Goal: Task Accomplishment & Management: Use online tool/utility

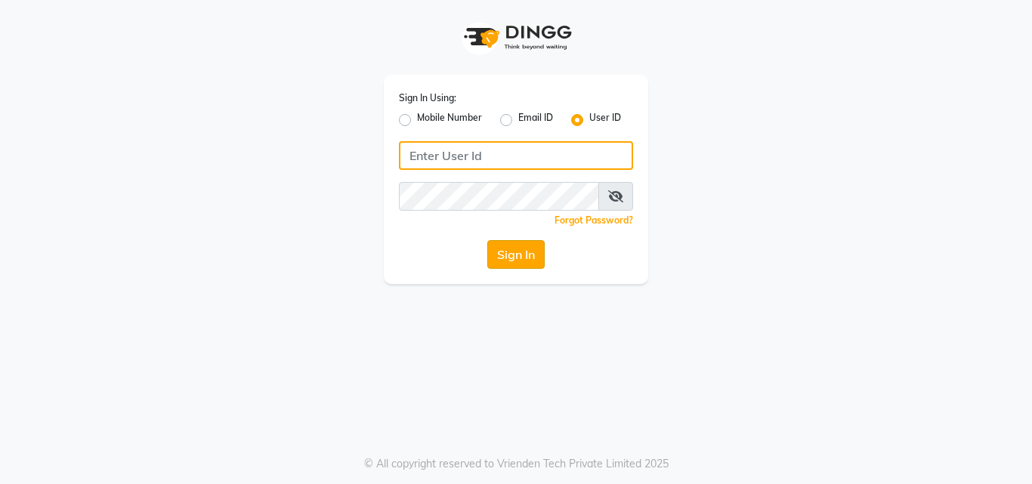
type input "pallavi_unisex"
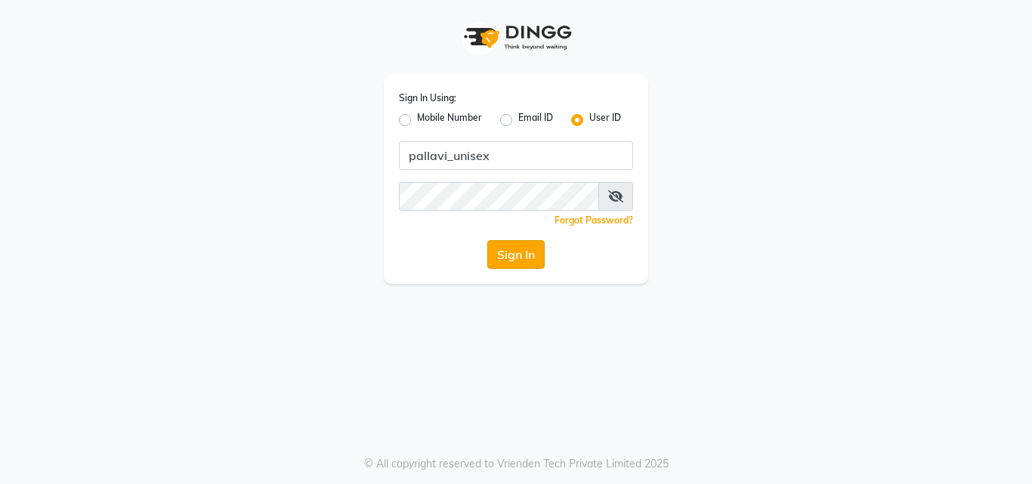
click at [521, 267] on button "Sign In" at bounding box center [515, 254] width 57 height 29
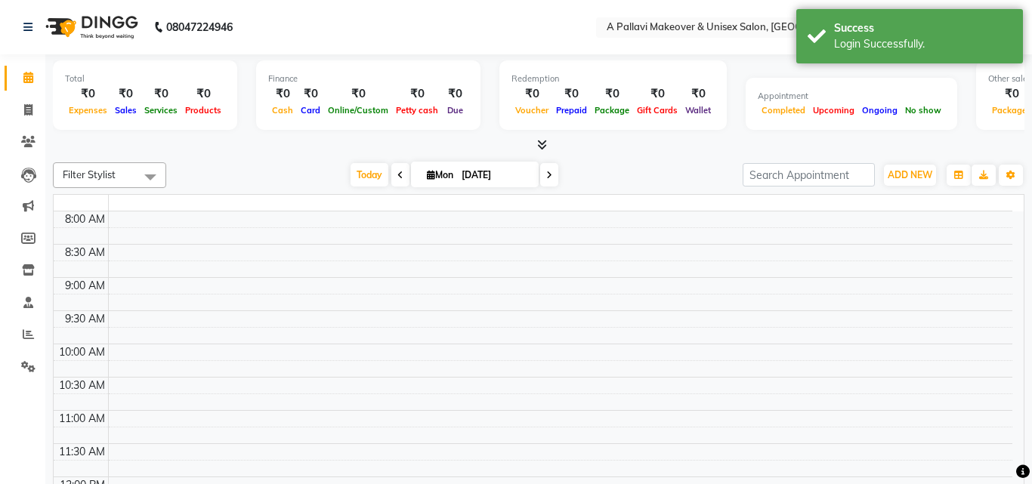
select select "en"
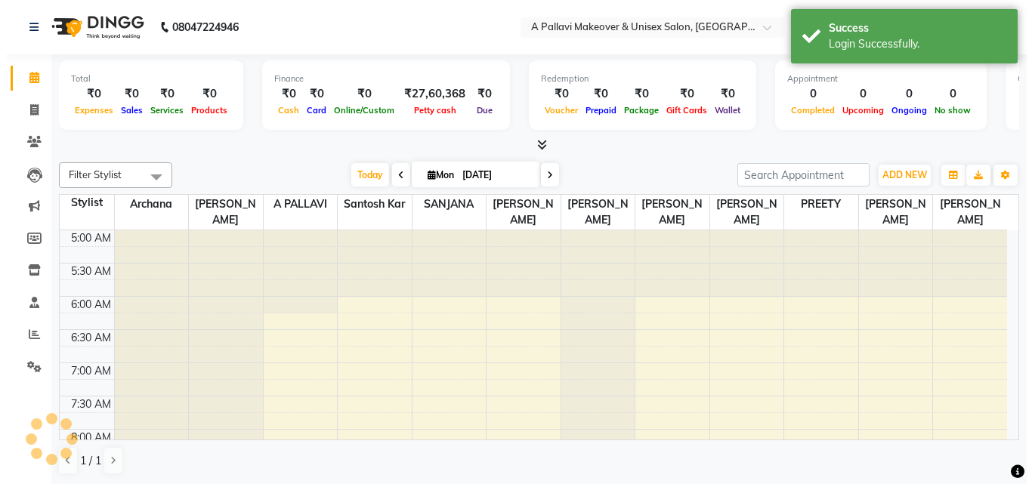
scroll to position [599, 0]
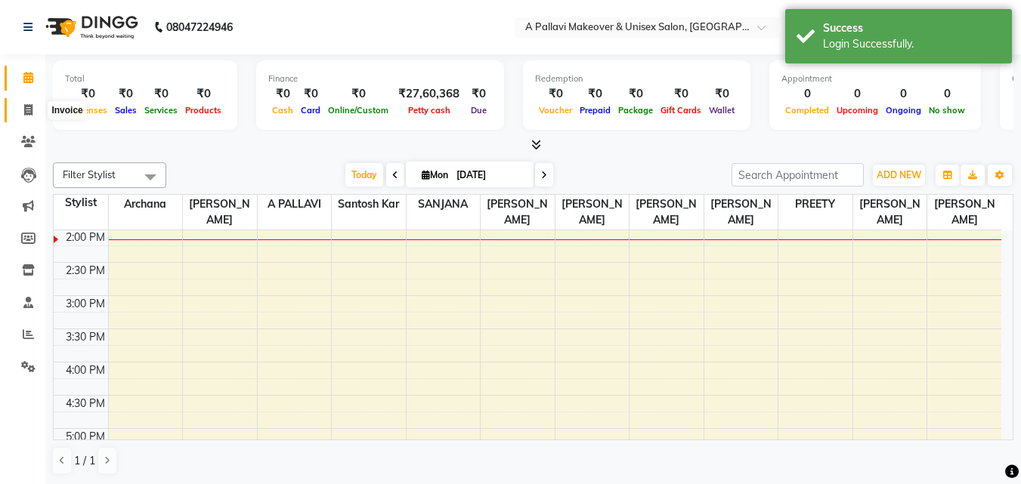
click at [28, 116] on span at bounding box center [28, 110] width 26 height 17
select select "service"
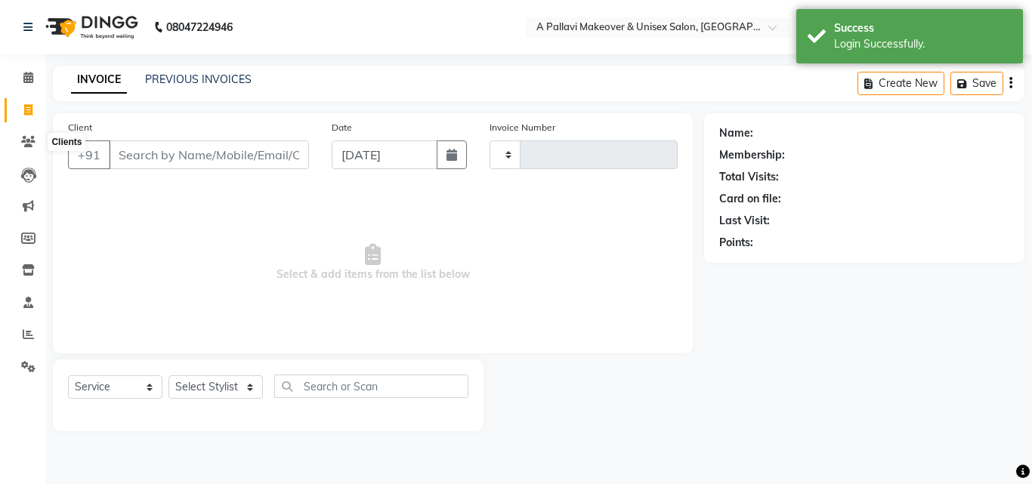
type input "1504"
select select "3573"
click at [180, 73] on link "PREVIOUS INVOICES" at bounding box center [198, 80] width 107 height 14
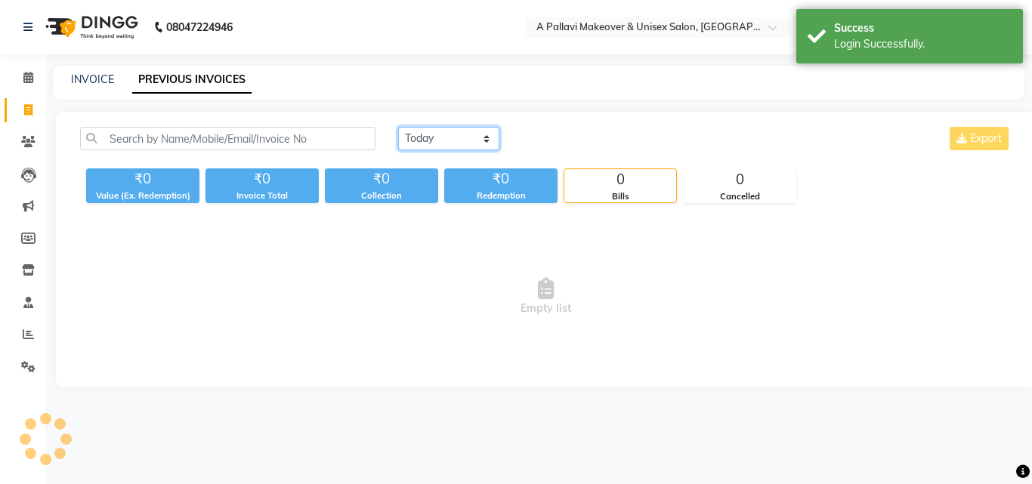
click at [422, 141] on select "[DATE] [DATE] Custom Range" at bounding box center [448, 138] width 101 height 23
select select "range"
click at [398, 127] on select "[DATE] [DATE] Custom Range" at bounding box center [448, 138] width 101 height 23
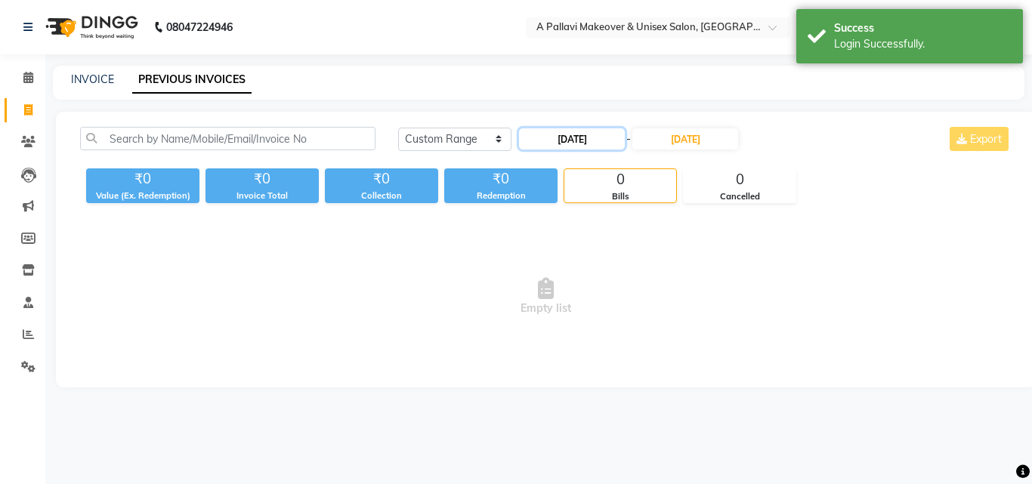
click at [552, 141] on input "[DATE]" at bounding box center [572, 138] width 106 height 21
select select "9"
select select "2025"
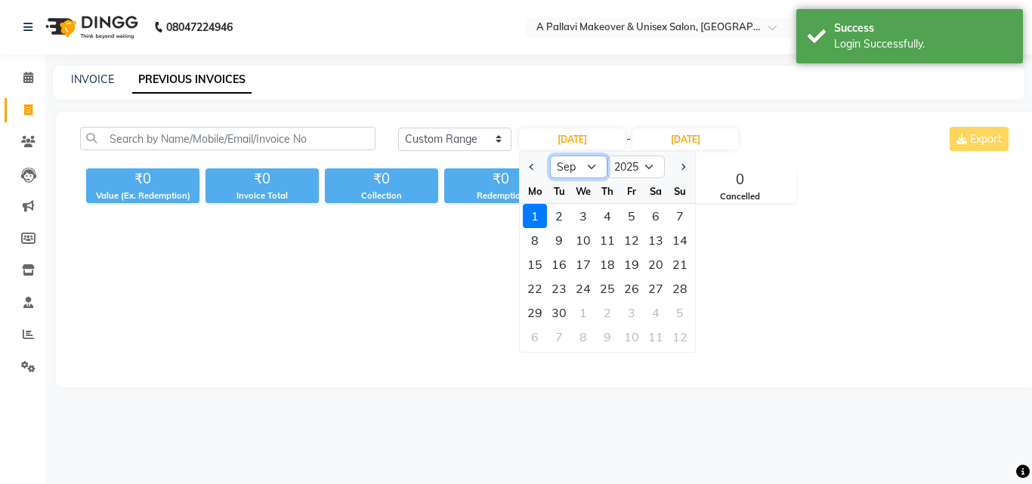
click at [593, 166] on select "Jan Feb Mar Apr May Jun [DATE] Aug Sep Oct Nov Dec" at bounding box center [578, 167] width 57 height 23
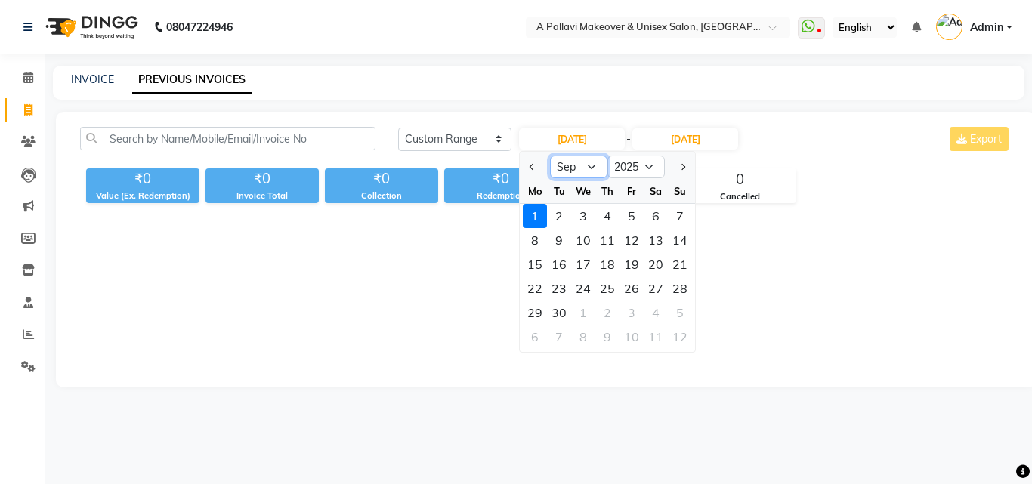
select select "5"
click at [550, 156] on select "Jan Feb Mar Apr May Jun [DATE] Aug Sep Oct Nov Dec" at bounding box center [578, 167] width 57 height 23
click at [606, 218] on div "1" at bounding box center [607, 216] width 24 height 24
type input "[DATE]"
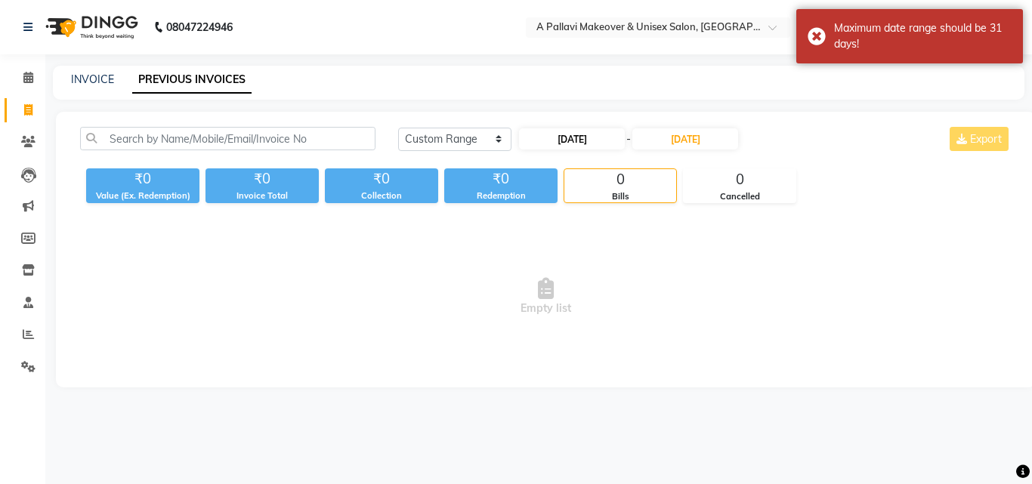
click at [577, 130] on div "[DATE] - [DATE]" at bounding box center [629, 139] width 222 height 24
click at [575, 145] on input "[DATE]" at bounding box center [572, 138] width 106 height 21
select select "5"
select select "2025"
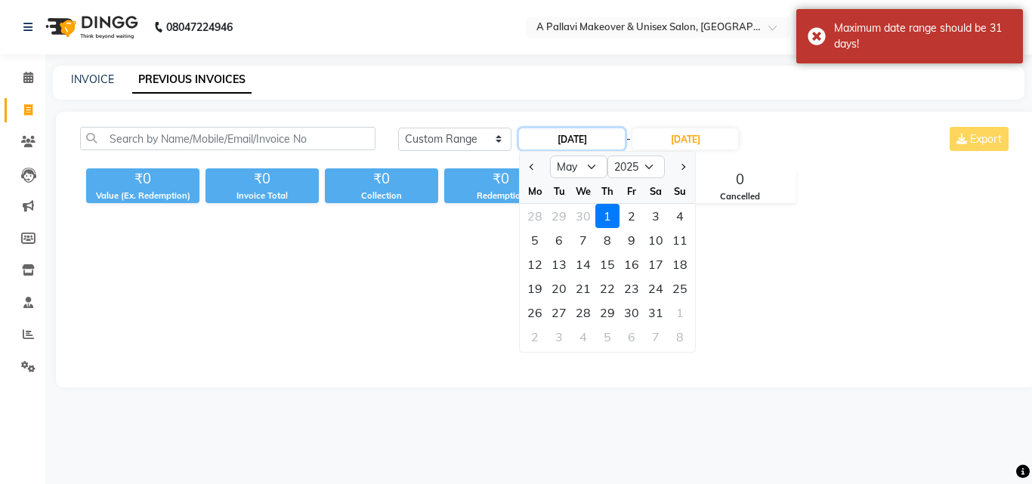
click at [579, 143] on input "[DATE]" at bounding box center [572, 138] width 106 height 21
type input "[DATE]"
click at [954, 372] on span "Empty list" at bounding box center [546, 296] width 932 height 151
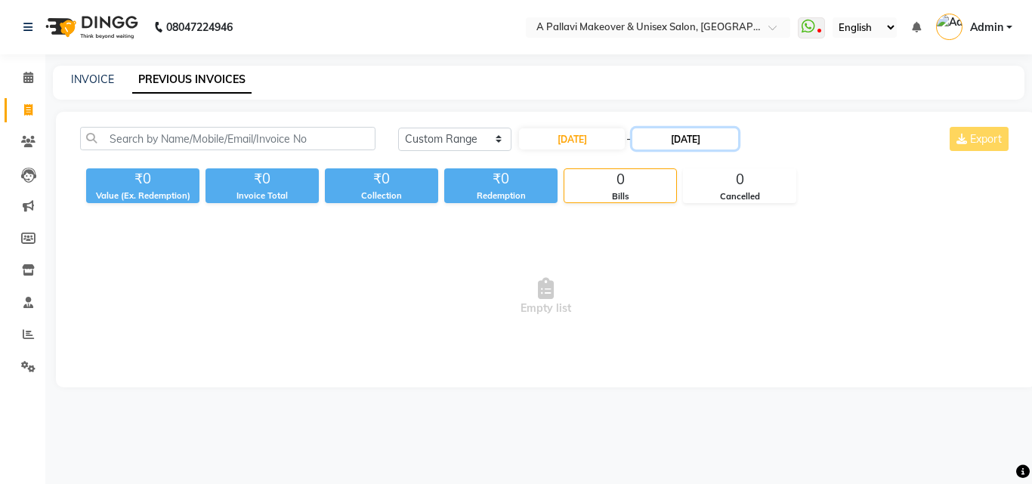
drag, startPoint x: 694, startPoint y: 139, endPoint x: 700, endPoint y: 143, distance: 7.8
click at [694, 138] on input "[DATE]" at bounding box center [685, 138] width 106 height 21
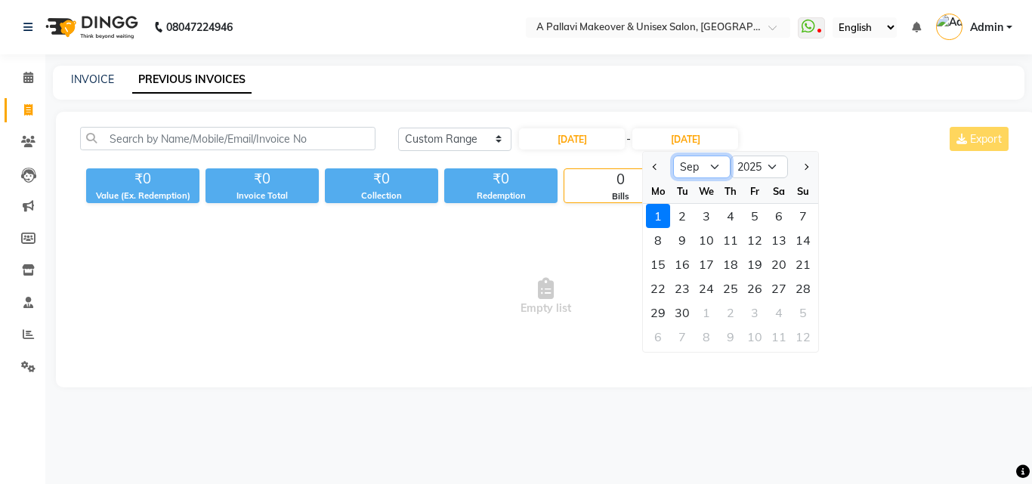
click at [711, 167] on select "May Jun [DATE] Aug Sep Oct Nov Dec" at bounding box center [701, 167] width 57 height 23
select select "5"
click at [673, 156] on select "May Jun [DATE] Aug Sep Oct Nov Dec" at bounding box center [701, 167] width 57 height 23
click at [778, 312] on div "31" at bounding box center [779, 313] width 24 height 24
type input "[DATE]"
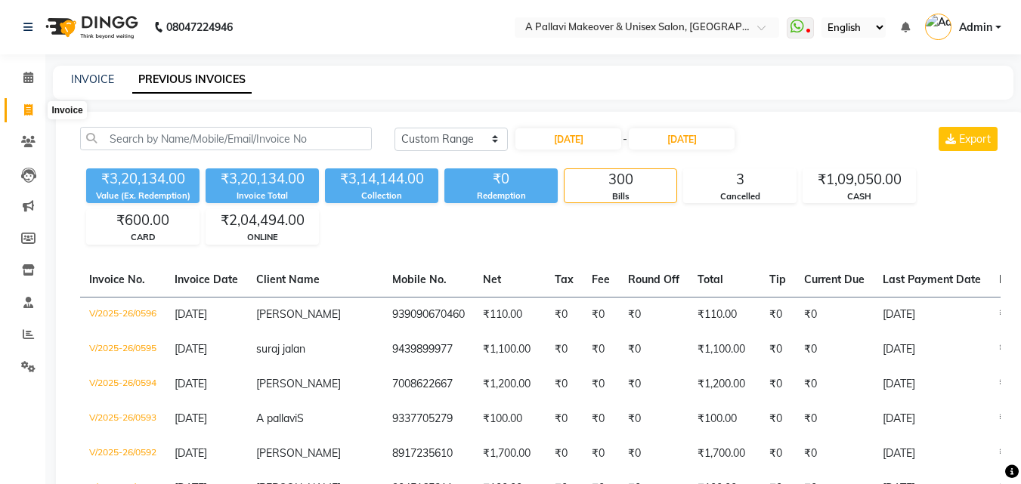
click at [24, 117] on span at bounding box center [28, 110] width 26 height 17
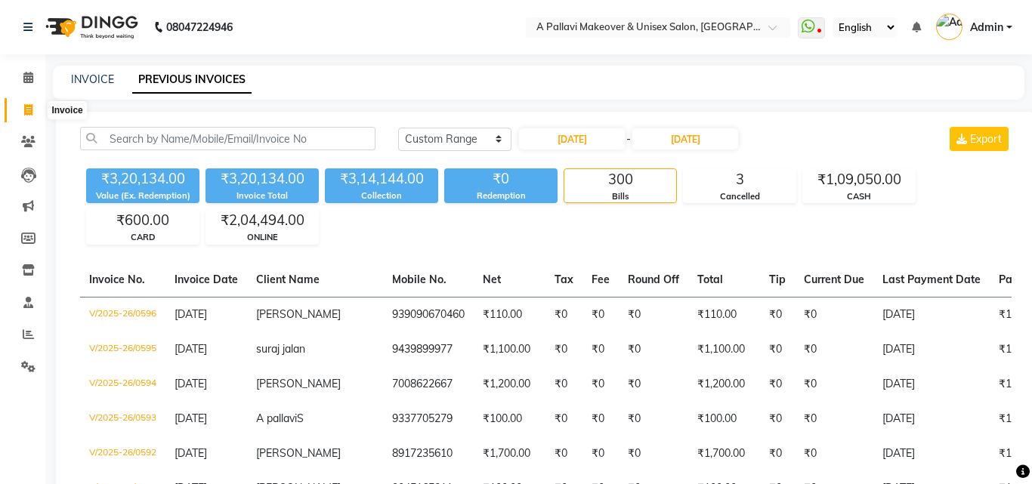
select select "service"
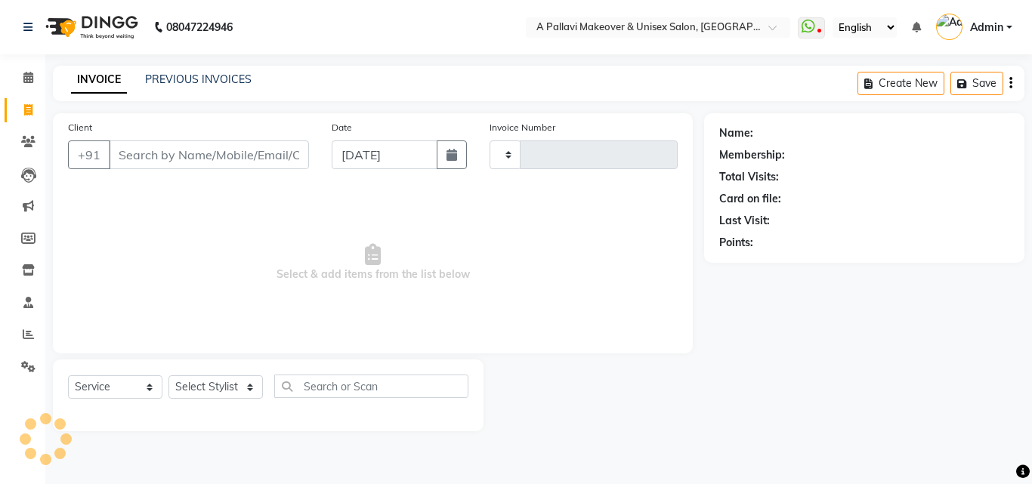
type input "1504"
select select "3573"
click at [29, 342] on span at bounding box center [28, 334] width 26 height 17
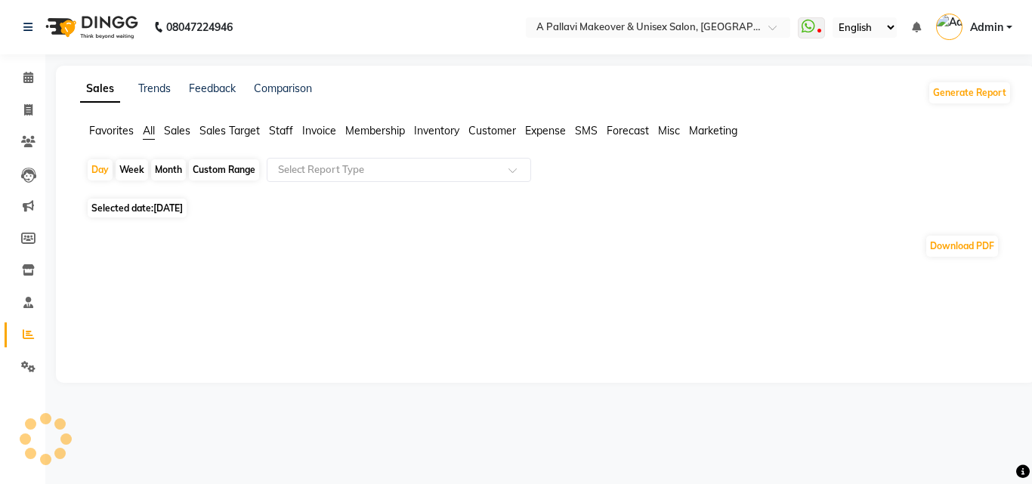
click at [218, 168] on div "Custom Range" at bounding box center [224, 169] width 70 height 21
select select "9"
select select "2025"
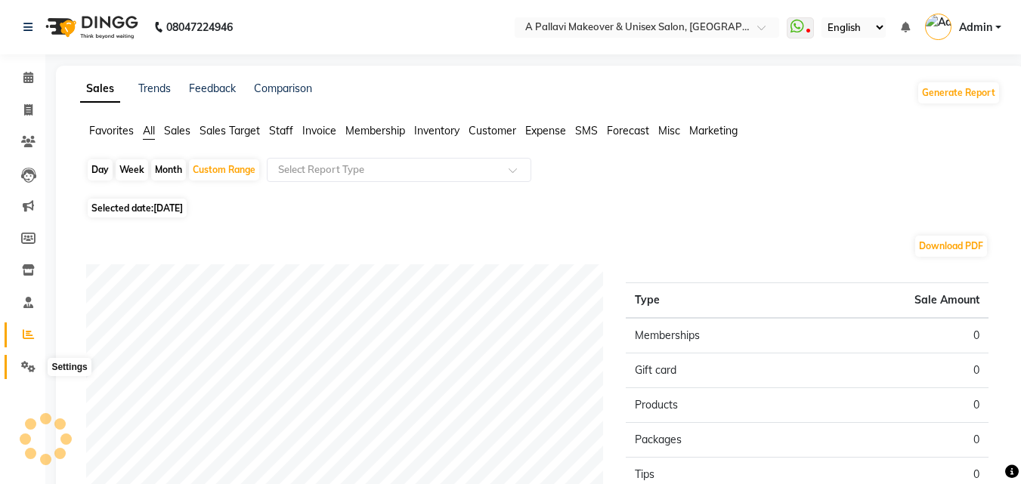
click at [26, 366] on icon at bounding box center [28, 366] width 14 height 11
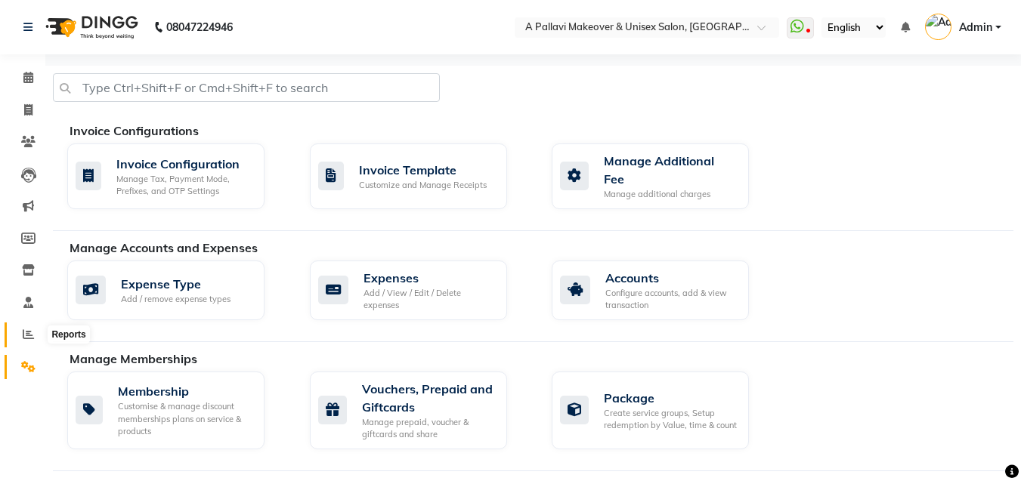
click at [23, 340] on span at bounding box center [28, 334] width 26 height 17
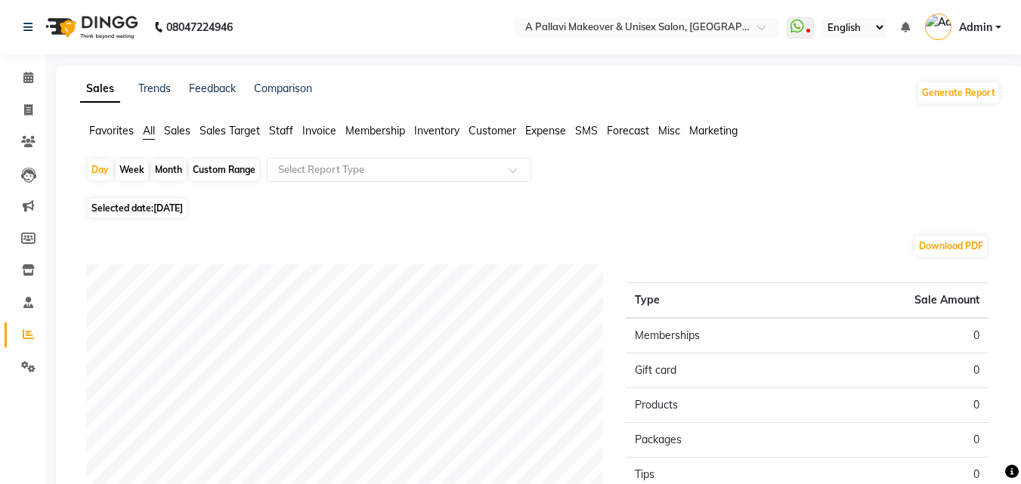
click at [283, 131] on span "Staff" at bounding box center [281, 131] width 24 height 14
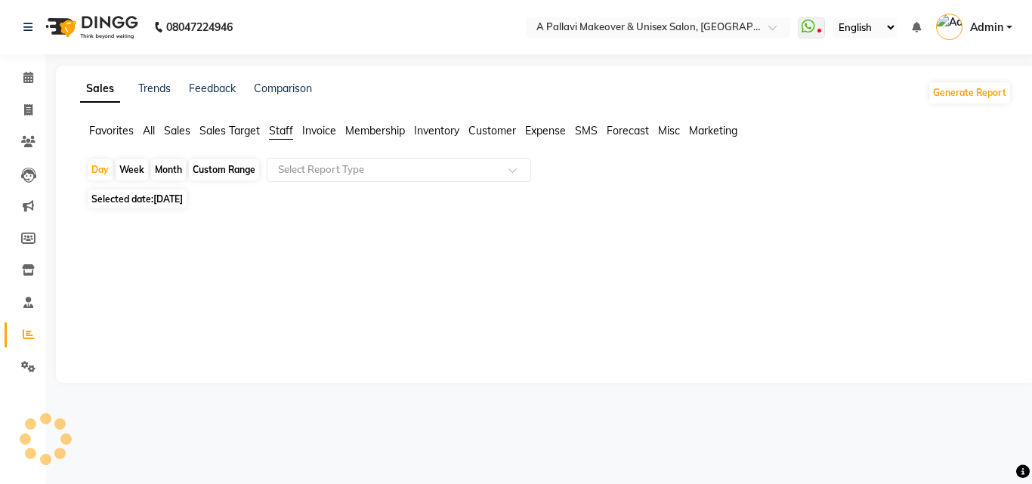
click at [218, 165] on div "Custom Range" at bounding box center [224, 169] width 70 height 21
click at [211, 172] on div "Custom Range" at bounding box center [224, 169] width 70 height 21
select select "9"
select select "2025"
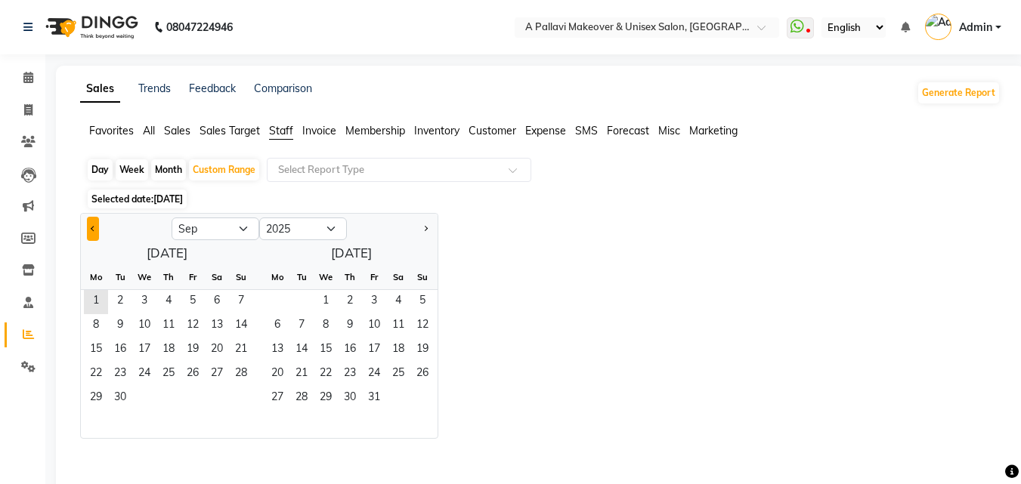
click at [89, 227] on button "Previous month" at bounding box center [93, 229] width 12 height 24
click at [90, 227] on button "Previous month" at bounding box center [93, 229] width 12 height 24
select select "5"
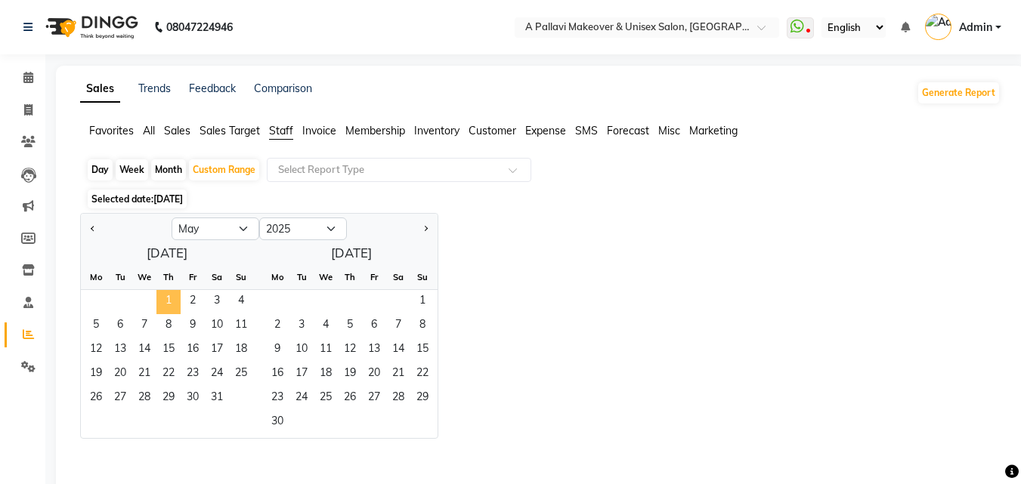
click at [177, 301] on span "1" at bounding box center [168, 302] width 24 height 24
click at [218, 395] on span "31" at bounding box center [217, 399] width 24 height 24
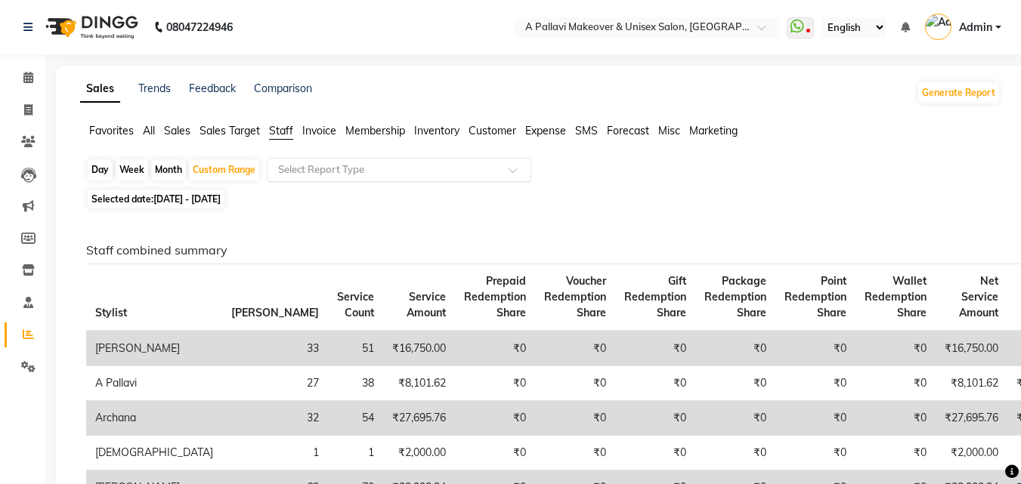
click at [326, 169] on input "text" at bounding box center [384, 169] width 218 height 15
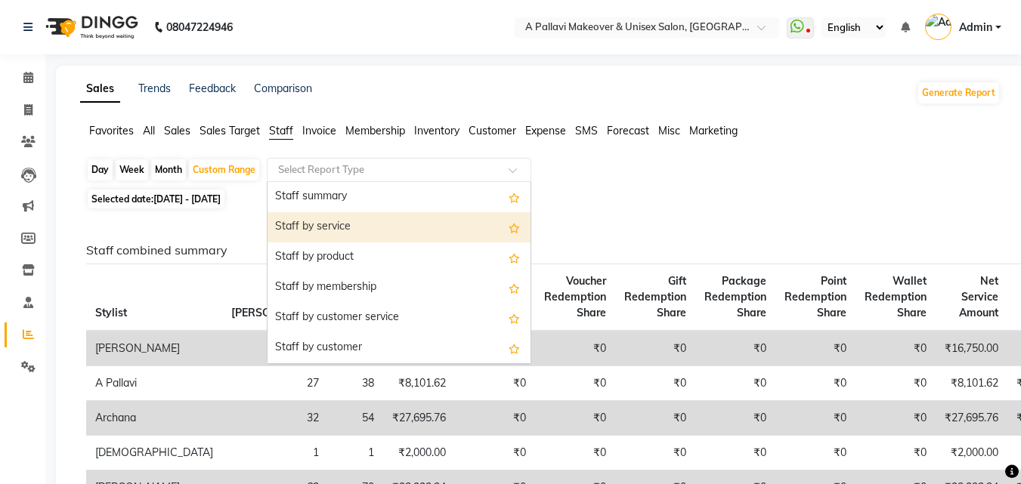
click at [351, 228] on div "Staff by service" at bounding box center [398, 227] width 263 height 30
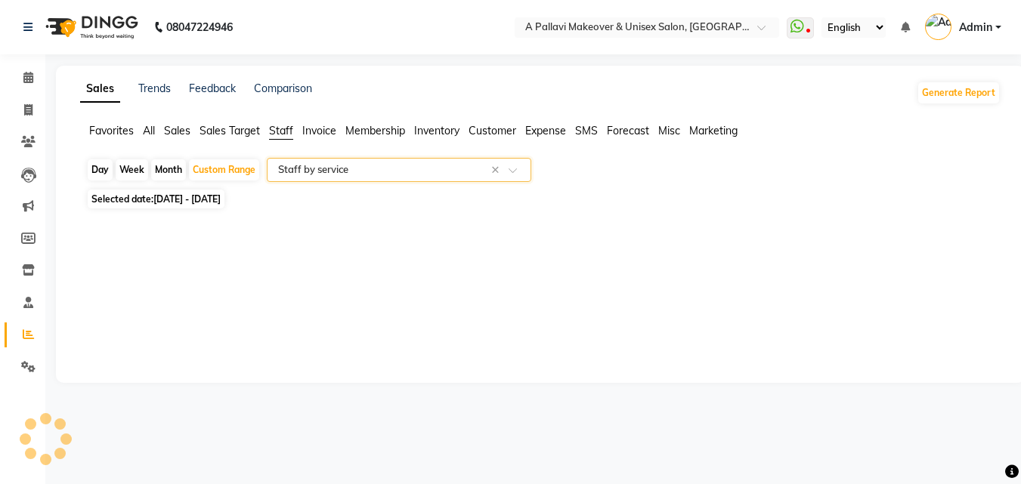
select select "full_report"
select select "csv"
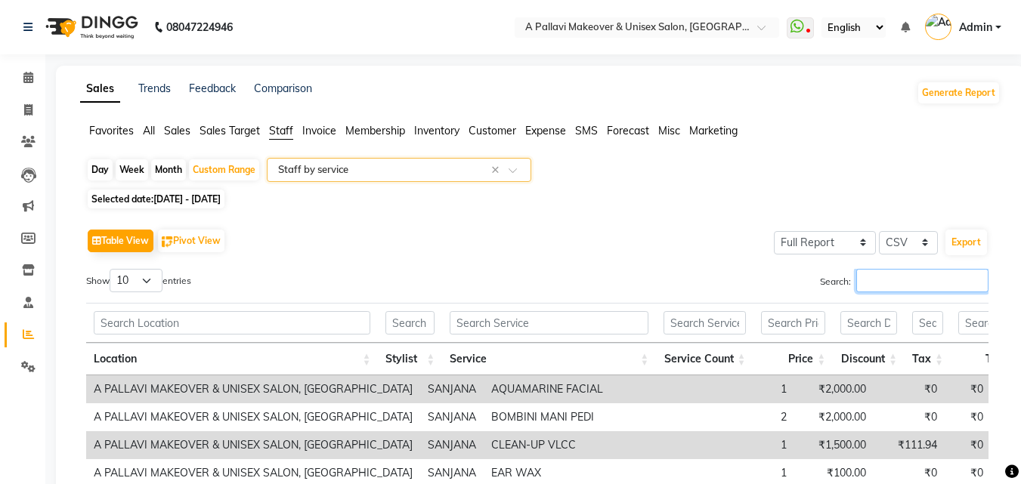
click at [882, 278] on input "Search:" at bounding box center [922, 280] width 132 height 23
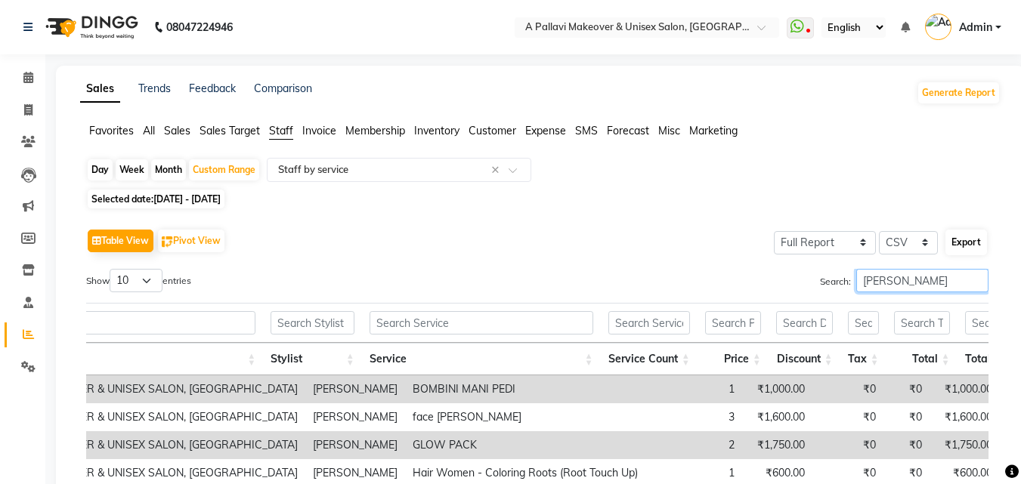
type input "[PERSON_NAME]"
click at [961, 250] on button "Export" at bounding box center [966, 243] width 42 height 26
click at [962, 243] on button "Export" at bounding box center [966, 243] width 42 height 26
click at [308, 177] on input "text" at bounding box center [384, 169] width 218 height 15
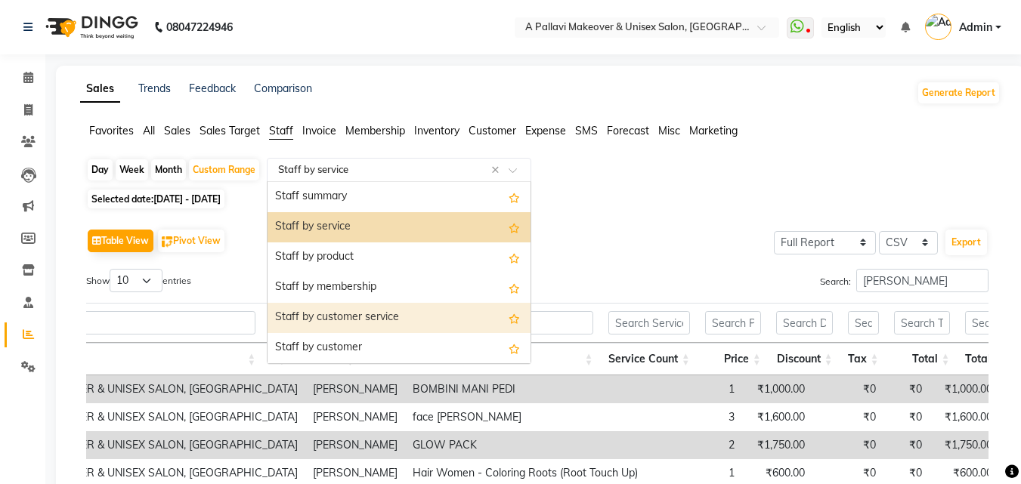
click at [348, 326] on div "Staff by customer service" at bounding box center [398, 318] width 263 height 30
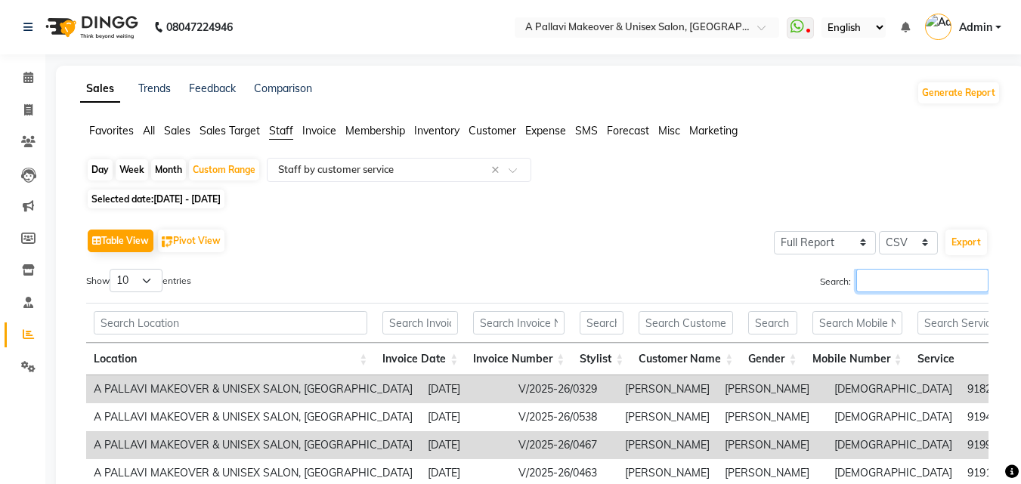
click at [885, 276] on input "Search:" at bounding box center [922, 280] width 132 height 23
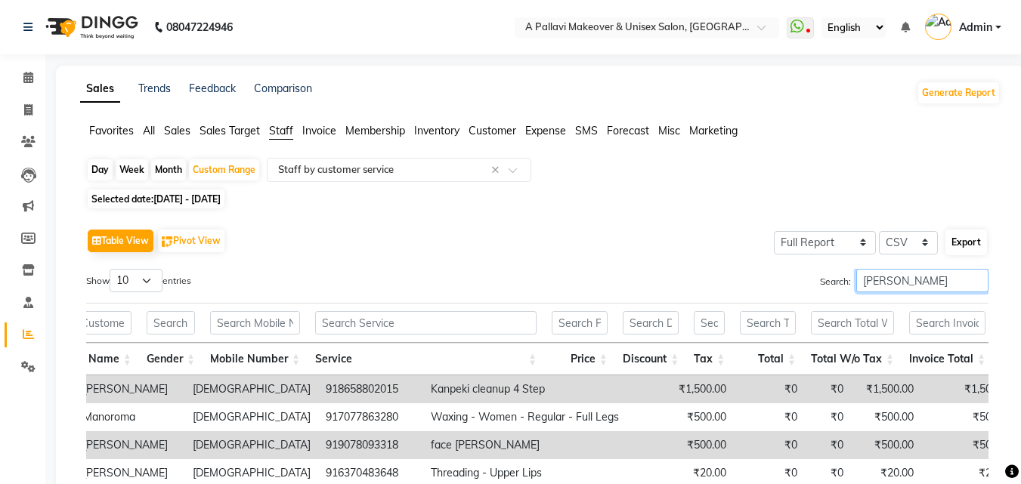
type input "[PERSON_NAME]"
click at [971, 250] on button "Export" at bounding box center [966, 243] width 42 height 26
drag, startPoint x: 259, startPoint y: 161, endPoint x: 252, endPoint y: 169, distance: 10.2
click at [258, 162] on div "Custom Range" at bounding box center [224, 169] width 70 height 21
select select "5"
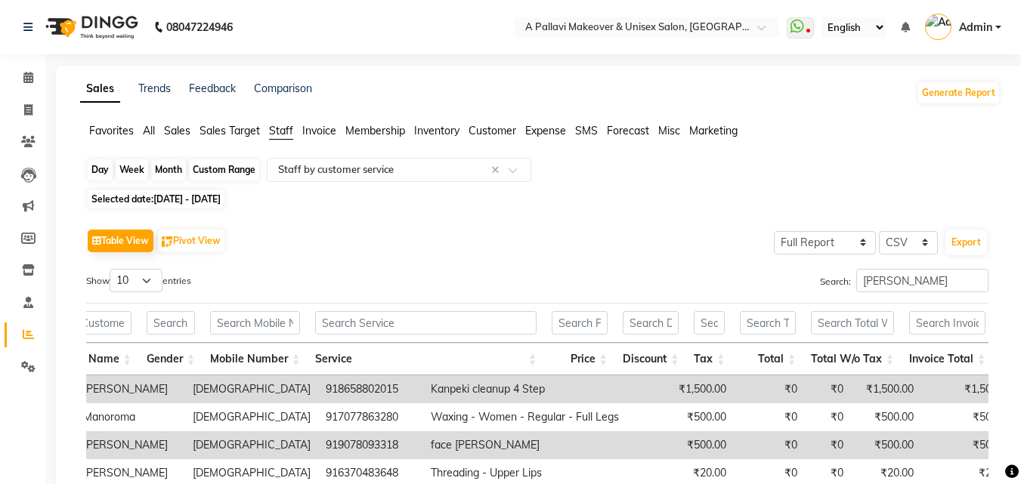
select select "2025"
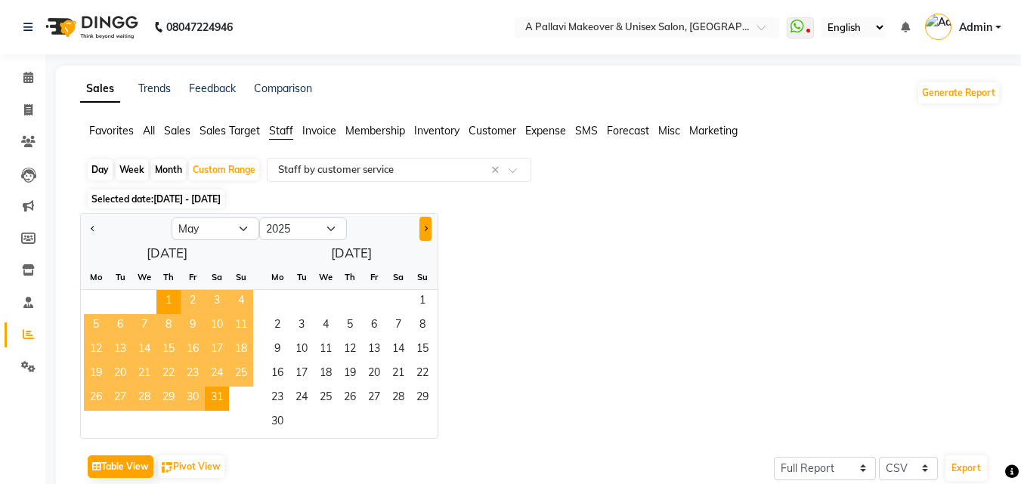
click at [424, 225] on button "Next month" at bounding box center [425, 229] width 12 height 24
select select "6"
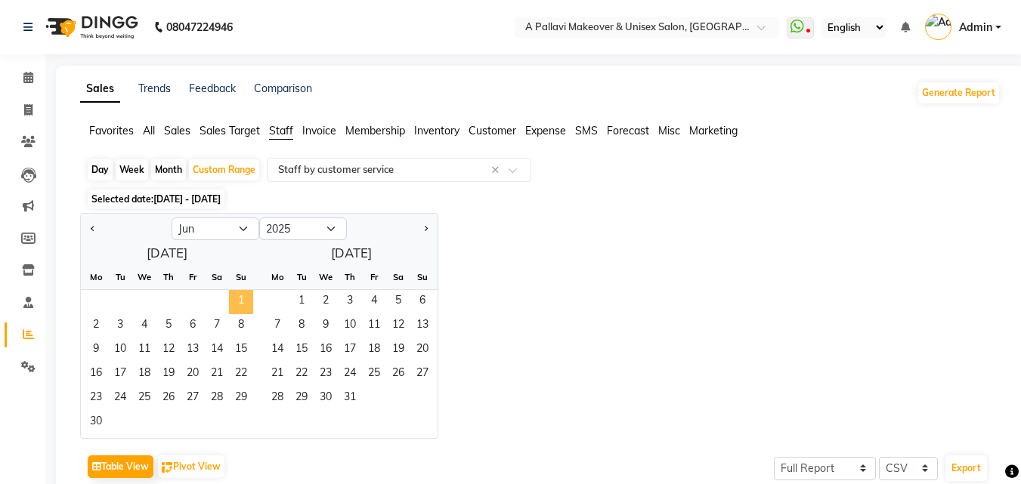
click at [239, 291] on span "1" at bounding box center [241, 302] width 24 height 24
click at [99, 417] on span "30" at bounding box center [96, 423] width 24 height 24
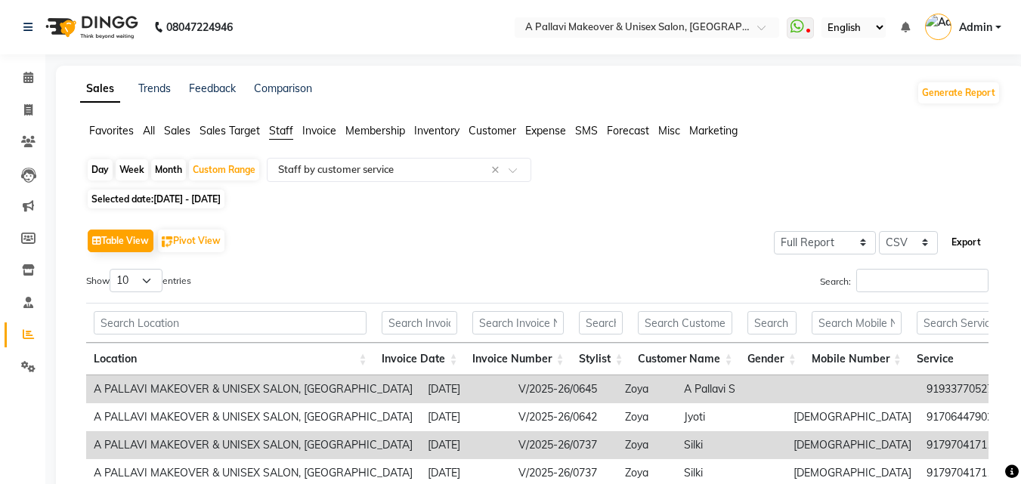
click at [971, 246] on button "Export" at bounding box center [966, 243] width 42 height 26
click at [191, 200] on span "[DATE] - [DATE]" at bounding box center [186, 198] width 67 height 11
select select "6"
select select "2025"
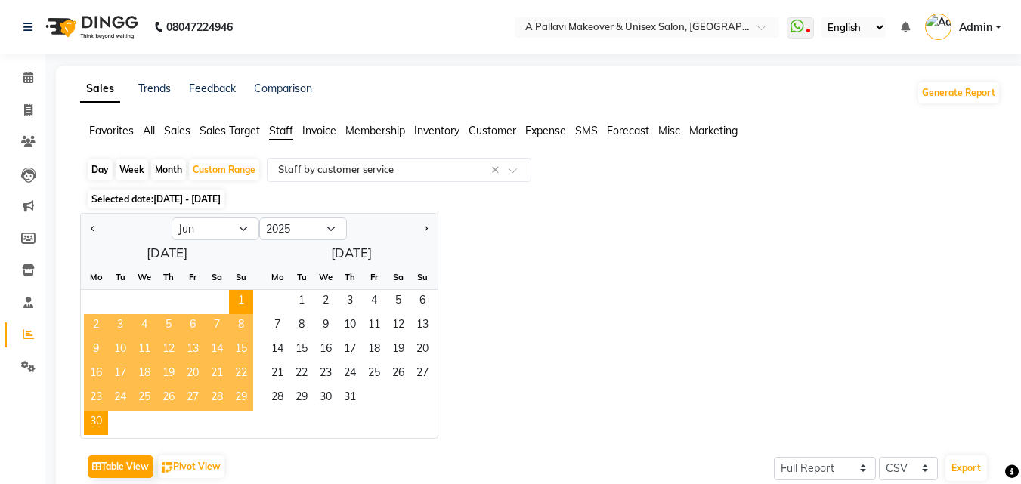
click at [637, 348] on div "Jan Feb Mar Apr May Jun [DATE] Aug Sep Oct Nov [DATE] 2016 2017 2018 2019 2020 …" at bounding box center [540, 326] width 920 height 226
